Goal: Information Seeking & Learning: Learn about a topic

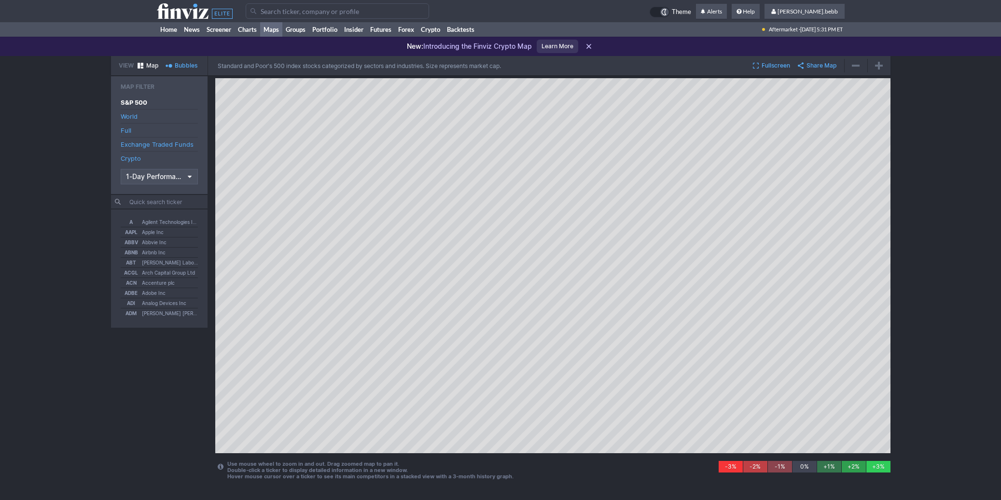
click at [289, 13] on input "Search" at bounding box center [337, 10] width 183 height 15
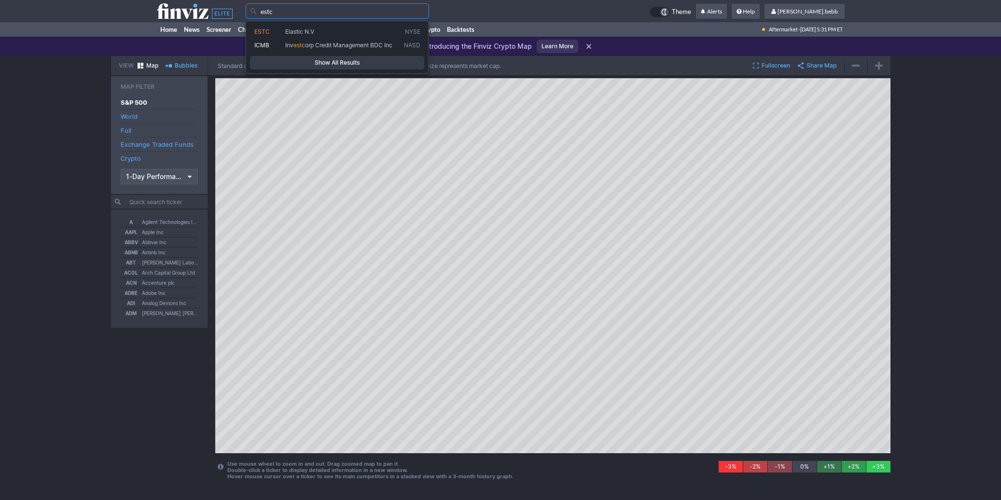
type input "estc"
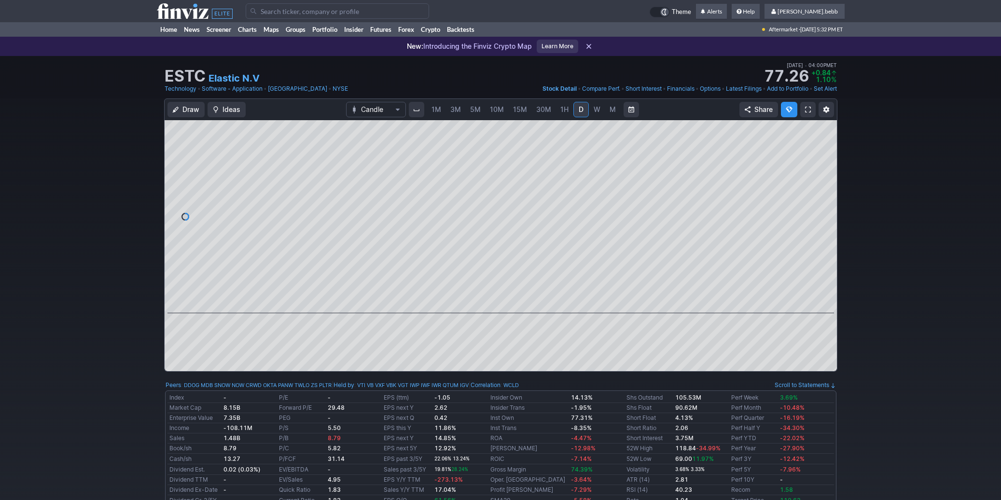
click at [598, 112] on span "W" at bounding box center [597, 109] width 7 height 8
click at [611, 112] on span "M" at bounding box center [613, 109] width 6 height 8
click at [599, 112] on link "W" at bounding box center [597, 109] width 15 height 15
